Goal: Information Seeking & Learning: Check status

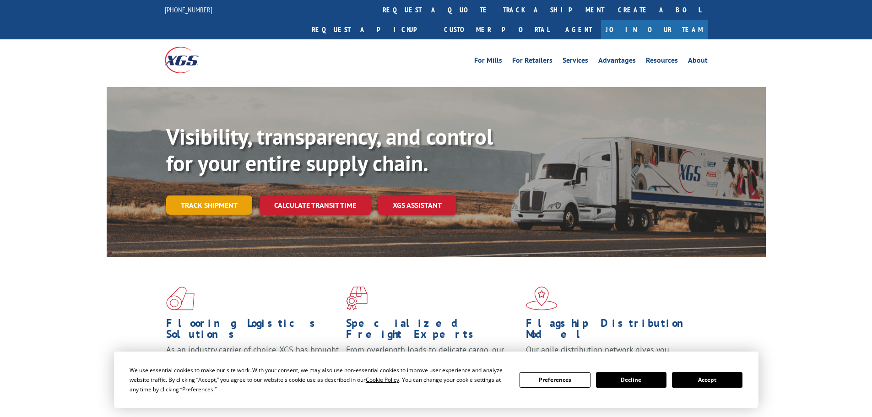
click at [196, 195] on link "Track shipment" at bounding box center [209, 204] width 86 height 19
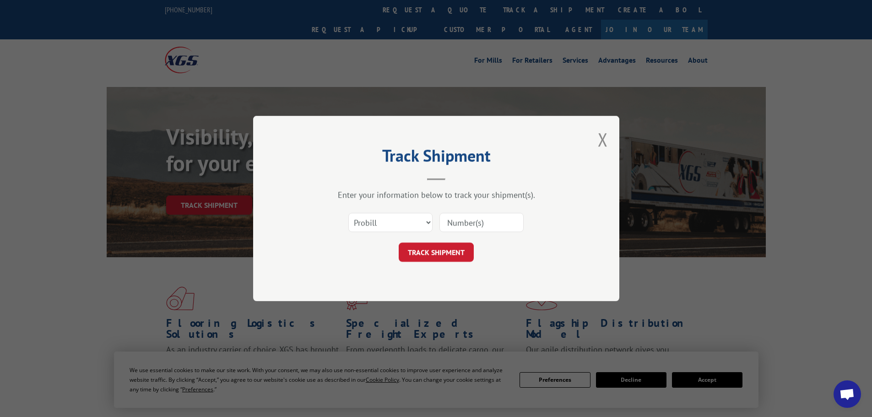
click at [465, 223] on input at bounding box center [481, 222] width 84 height 19
paste input "529899896"
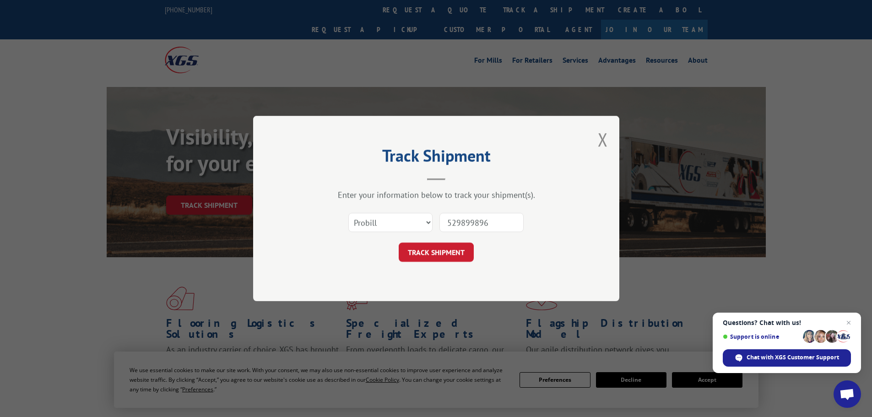
type input "529899896"
click at [425, 221] on select "Select category... Probill BOL PO" at bounding box center [390, 222] width 84 height 19
select select "bol"
click at [348, 213] on select "Select category... Probill BOL PO" at bounding box center [390, 222] width 84 height 19
click at [450, 248] on button "TRACK SHIPMENT" at bounding box center [436, 252] width 75 height 19
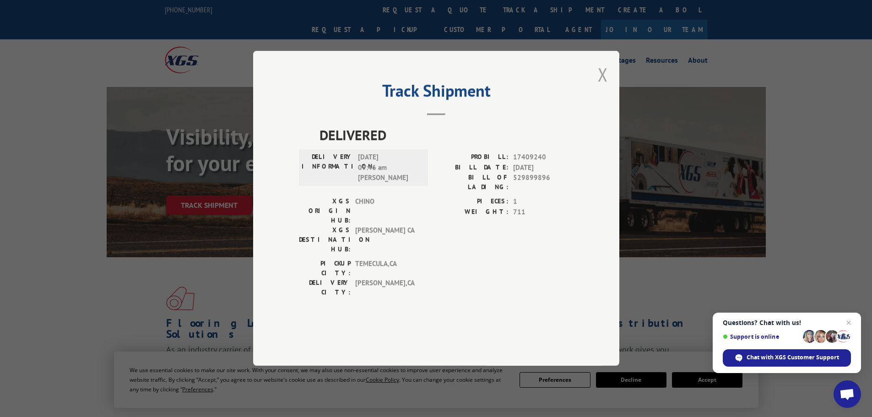
click at [606, 86] on button "Close modal" at bounding box center [603, 74] width 10 height 24
